Goal: Task Accomplishment & Management: Manage account settings

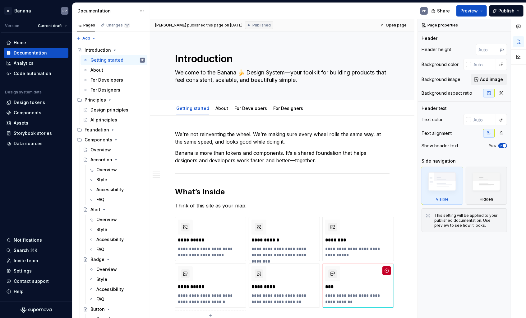
scroll to position [409, 0]
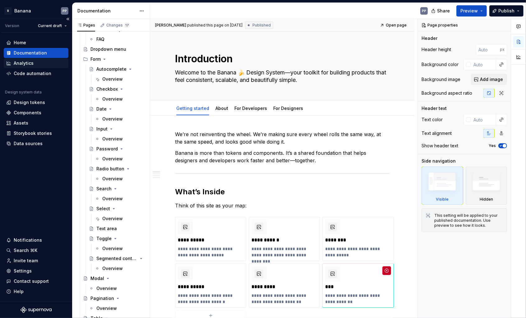
click at [21, 65] on div "Analytics" at bounding box center [24, 63] width 20 height 6
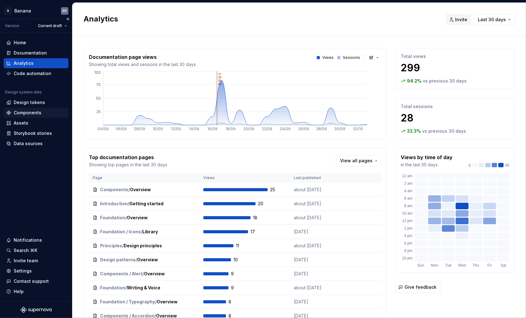
click at [25, 112] on div "Components" at bounding box center [28, 112] width 28 height 6
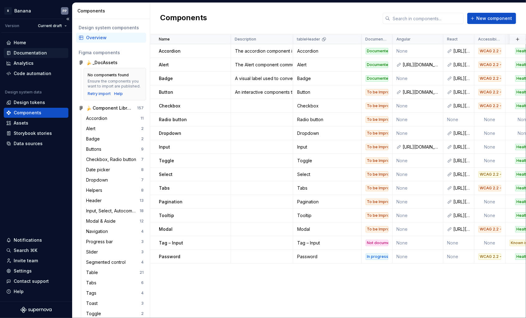
click at [29, 52] on div "Documentation" at bounding box center [30, 53] width 33 height 6
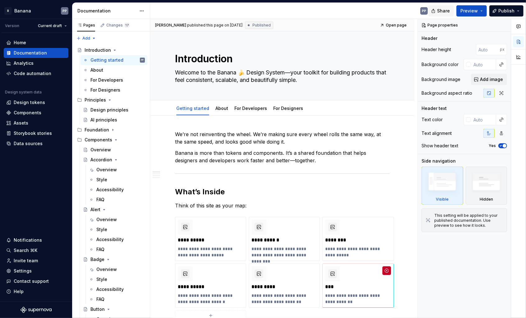
click at [447, 10] on span "Share" at bounding box center [443, 11] width 13 height 6
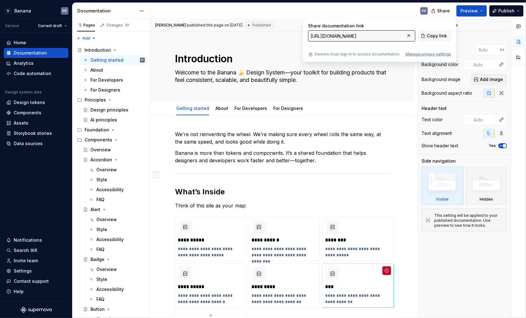
click at [365, 11] on div "PP" at bounding box center [291, 11] width 283 height 16
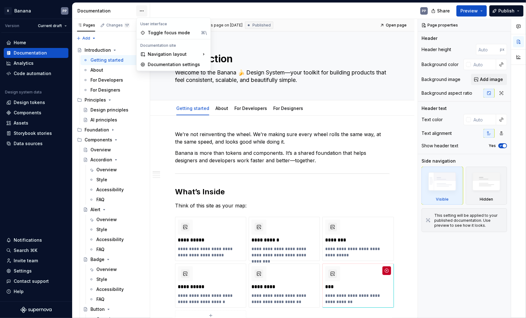
click at [143, 9] on html "B Banana PP Version Current draft Home Documentation Analytics Code automation …" at bounding box center [263, 159] width 526 height 318
click at [102, 9] on html "B Banana PP Version Current draft Home Documentation Analytics Code automation …" at bounding box center [263, 159] width 526 height 318
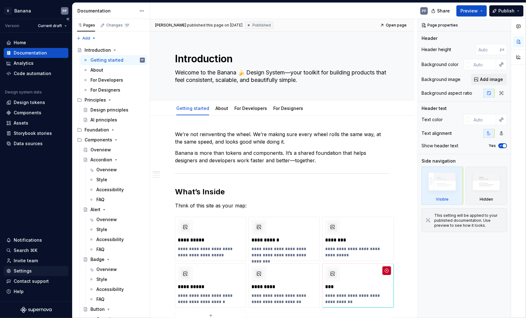
click at [24, 269] on div "Settings" at bounding box center [23, 271] width 18 height 6
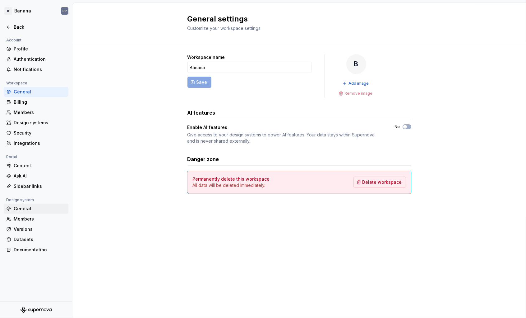
click at [23, 206] on div "General" at bounding box center [40, 208] width 52 height 6
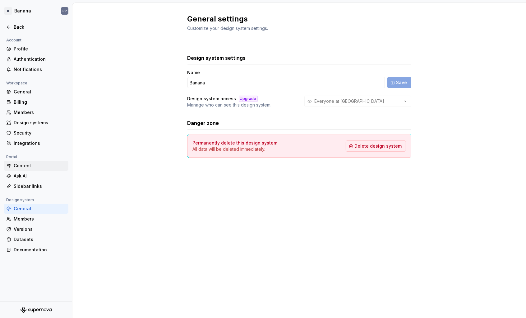
click at [24, 166] on div "Content" at bounding box center [40, 165] width 52 height 6
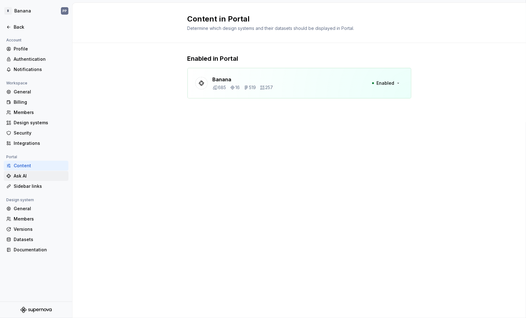
click at [25, 176] on div "Ask AI" at bounding box center [40, 176] width 52 height 6
type textarea "*"
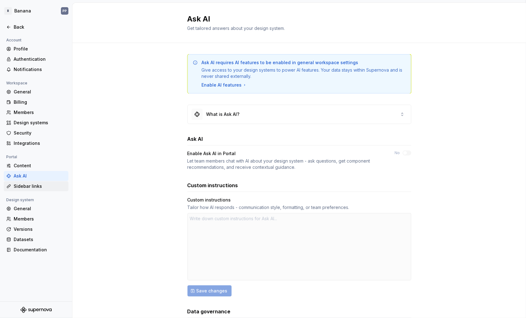
click at [25, 187] on div "Sidebar links" at bounding box center [40, 186] width 52 height 6
